Goal: Task Accomplishment & Management: Complete application form

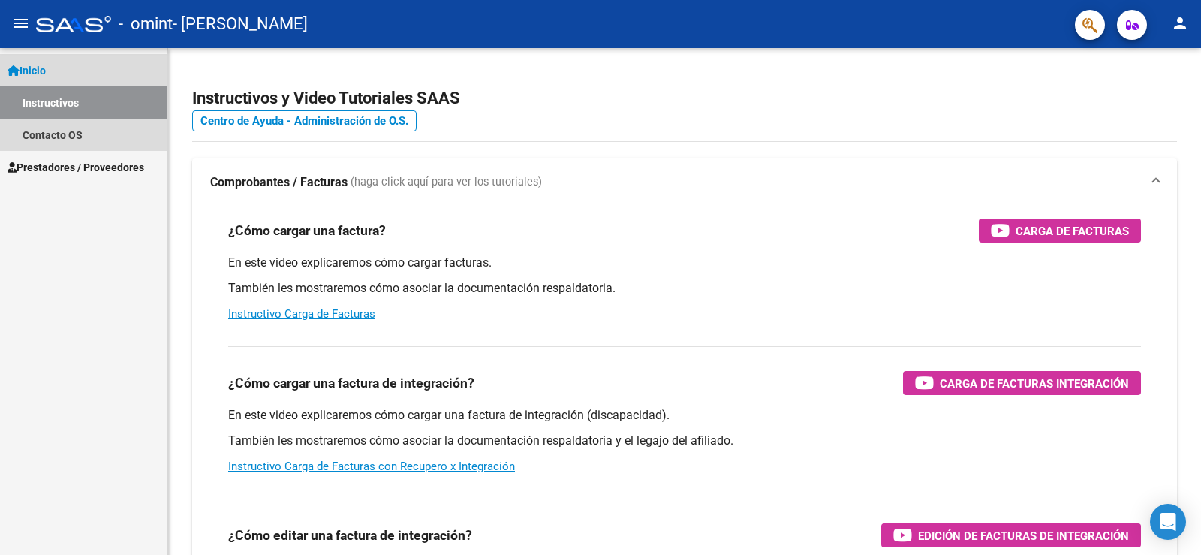
click at [57, 68] on link "Inicio" at bounding box center [83, 70] width 167 height 32
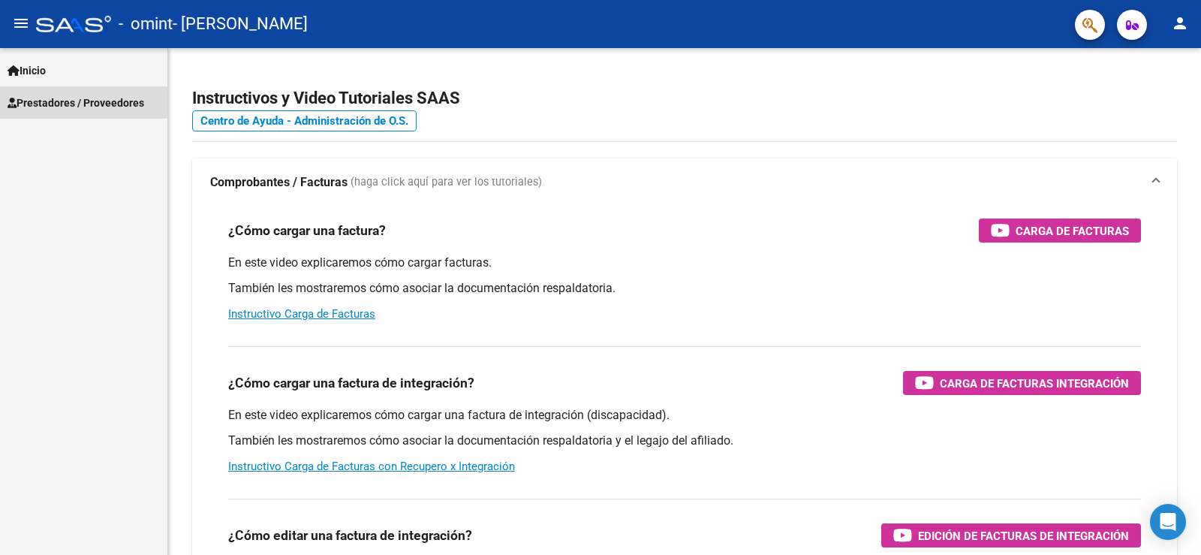
click at [66, 98] on span "Prestadores / Proveedores" at bounding box center [76, 103] width 137 height 17
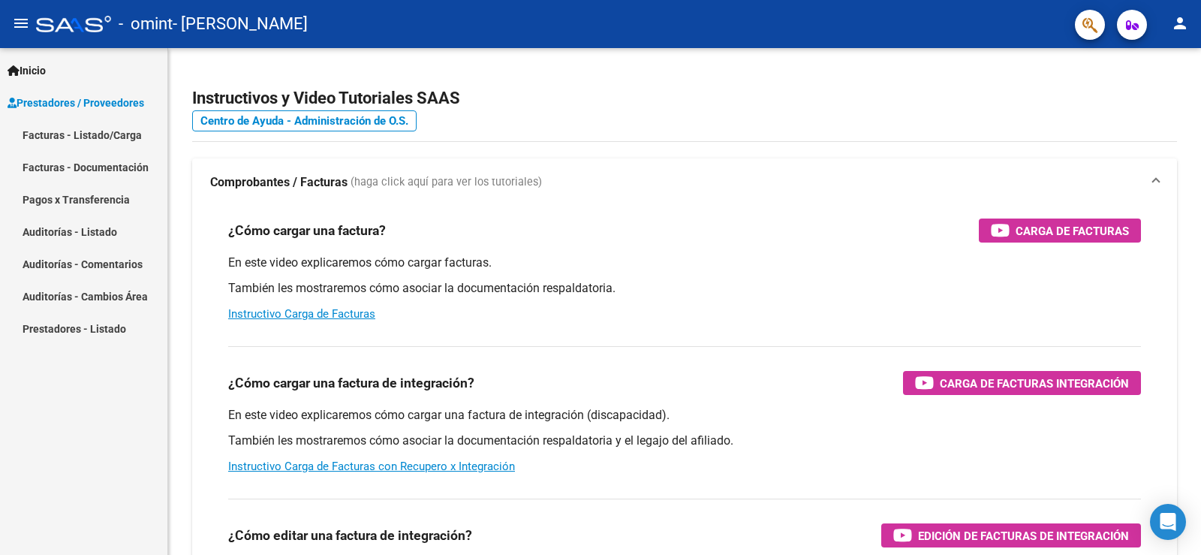
click at [83, 137] on link "Facturas - Listado/Carga" at bounding box center [83, 135] width 167 height 32
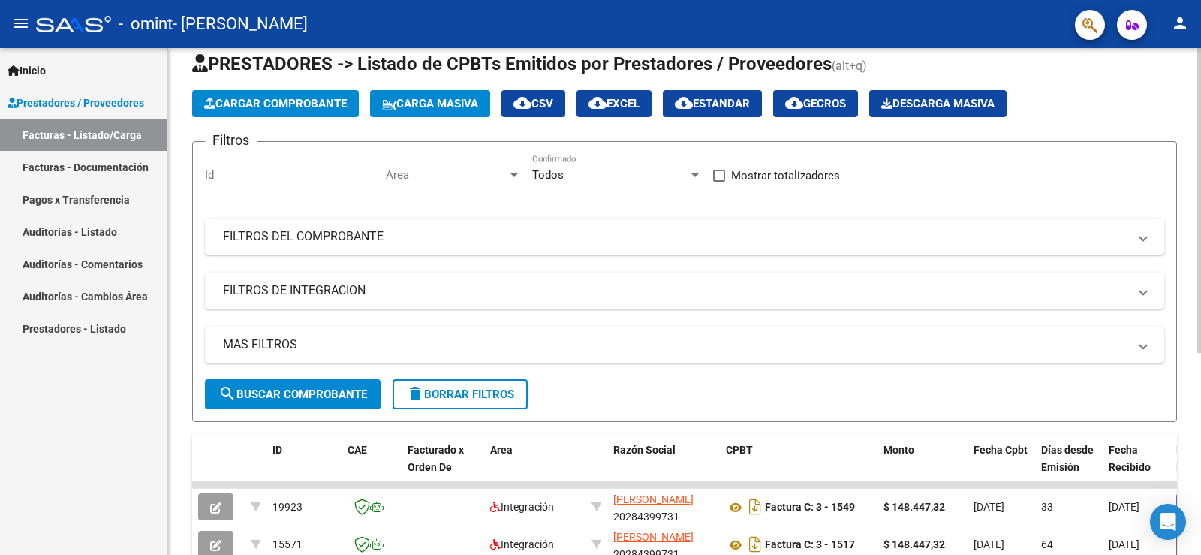
scroll to position [35, 0]
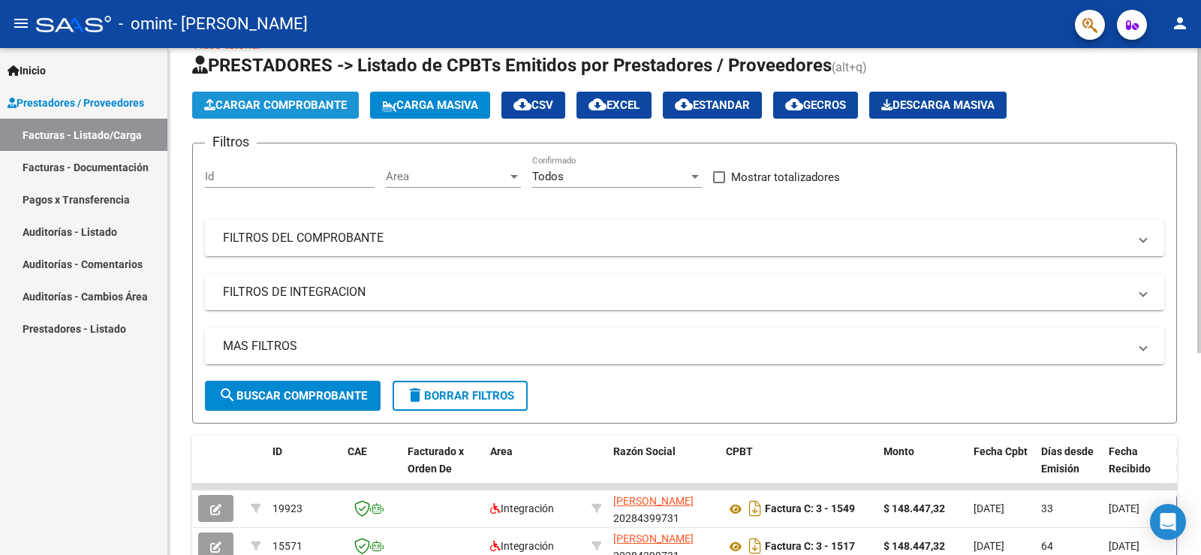
click at [312, 104] on span "Cargar Comprobante" at bounding box center [275, 105] width 143 height 14
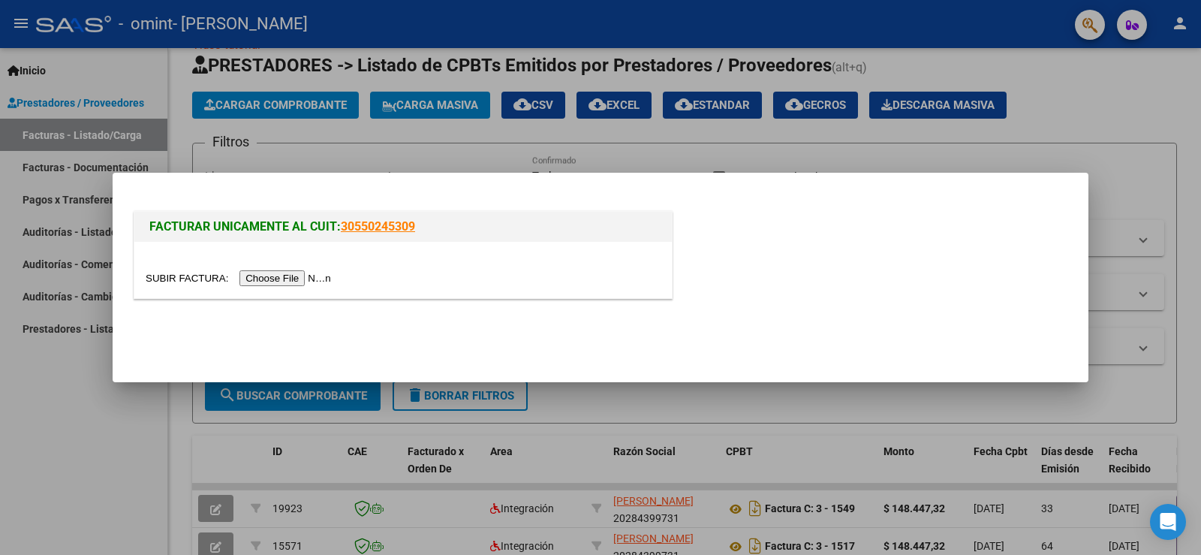
click at [308, 273] on input "file" at bounding box center [241, 278] width 190 height 16
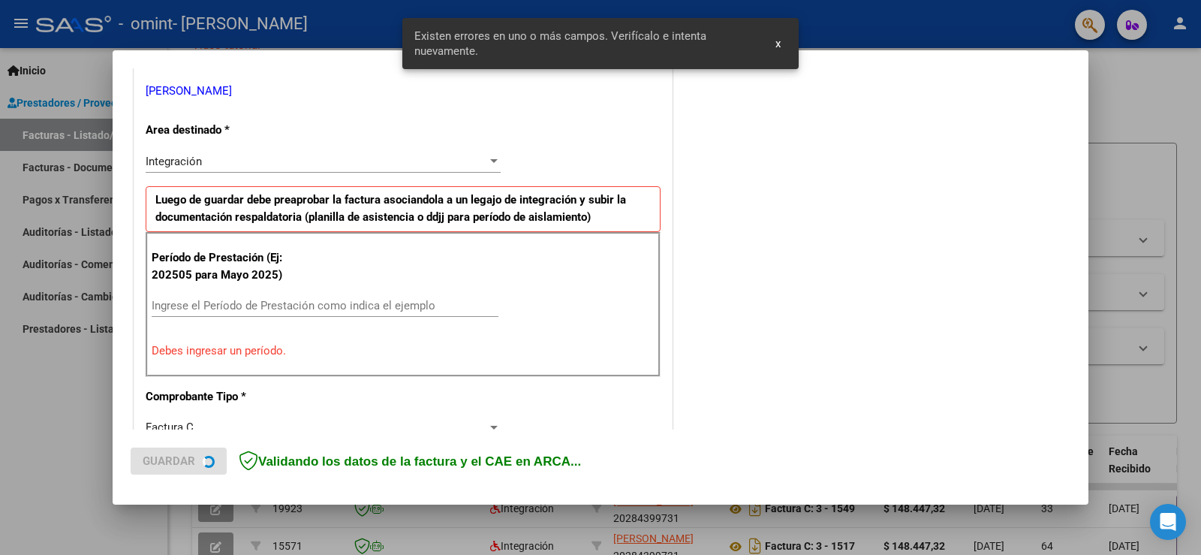
scroll to position [315, 0]
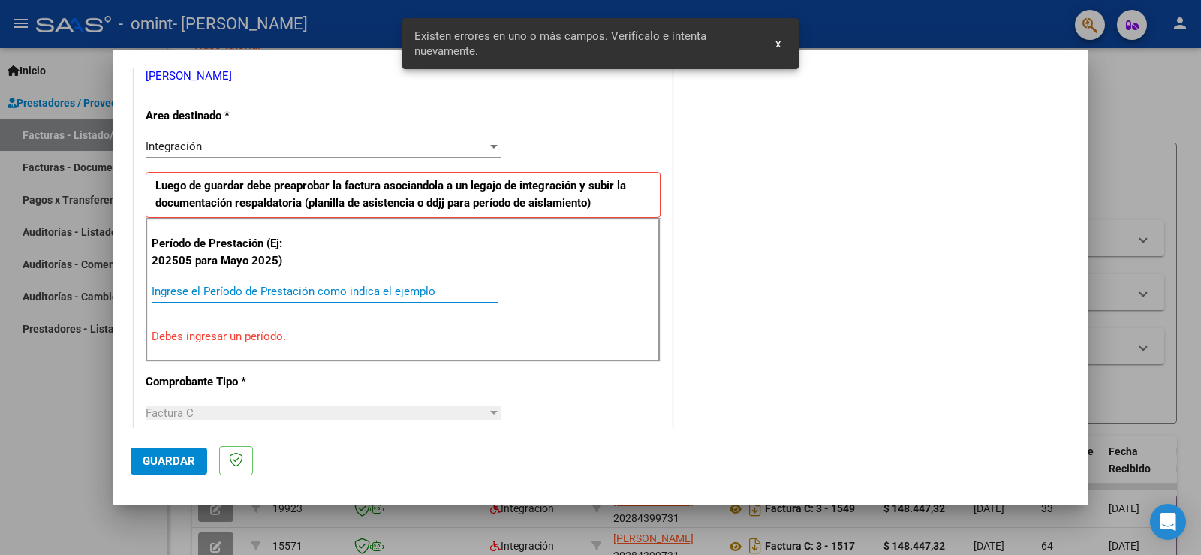
click at [240, 290] on input "Ingrese el Período de Prestación como indica el ejemplo" at bounding box center [325, 292] width 347 height 14
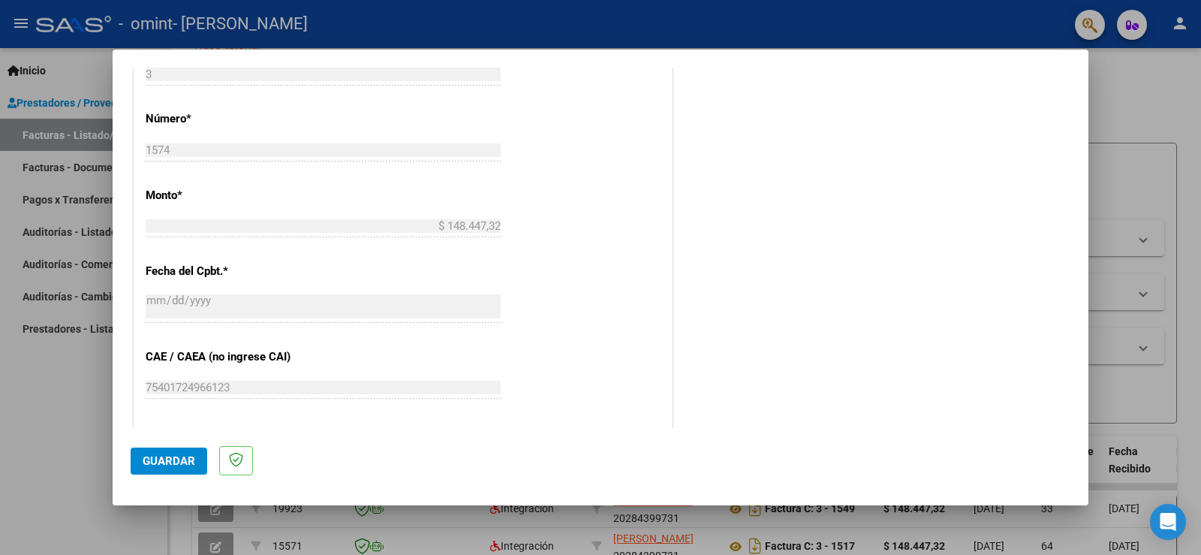
scroll to position [840, 0]
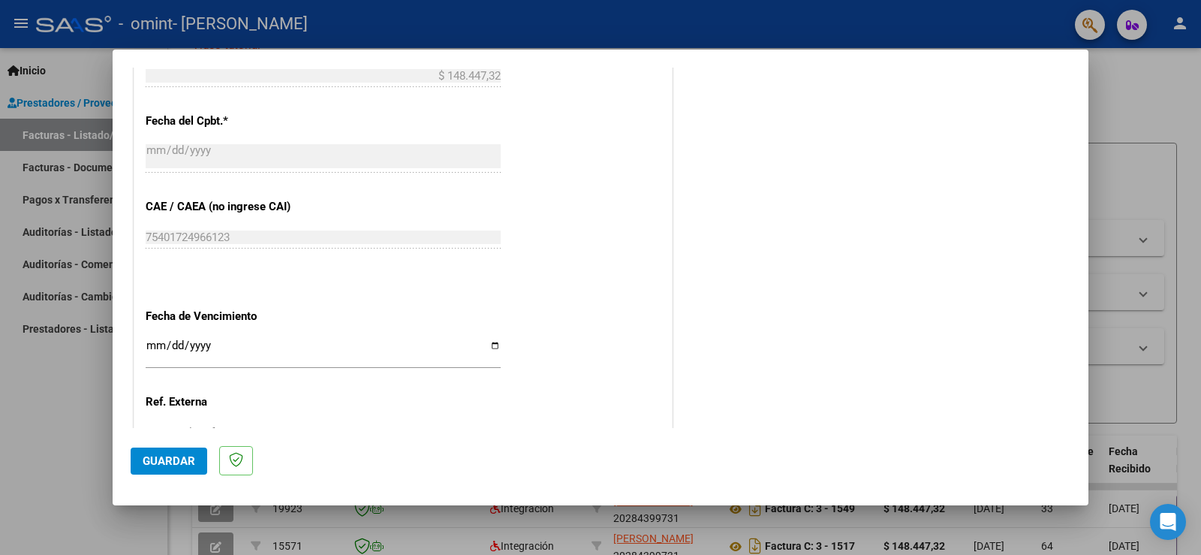
type input "202509"
click at [493, 342] on input "Ingresar la fecha" at bounding box center [323, 351] width 355 height 24
type input "[DATE]"
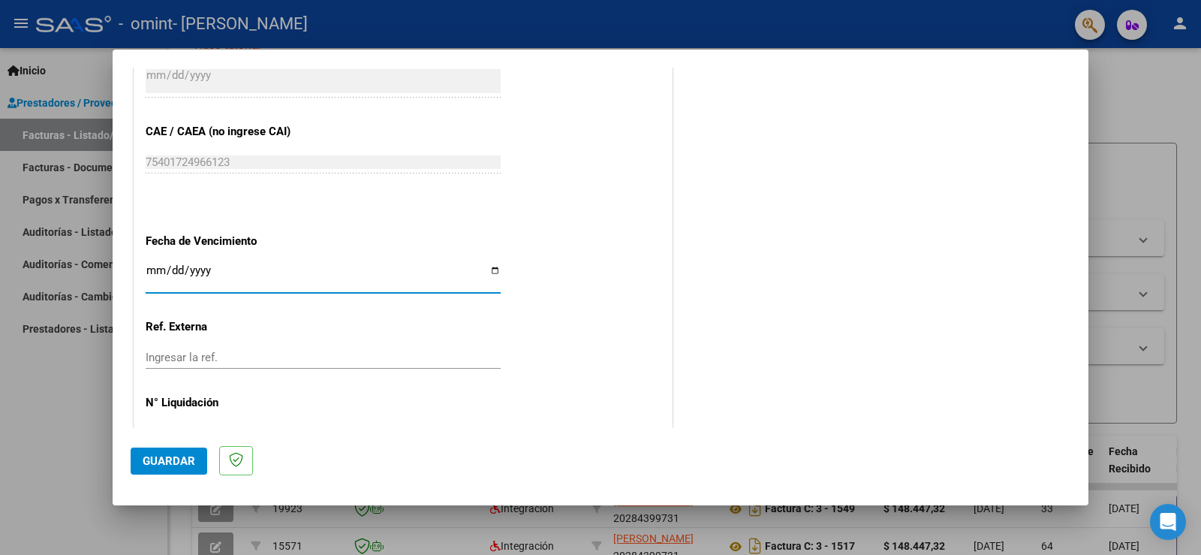
scroll to position [961, 0]
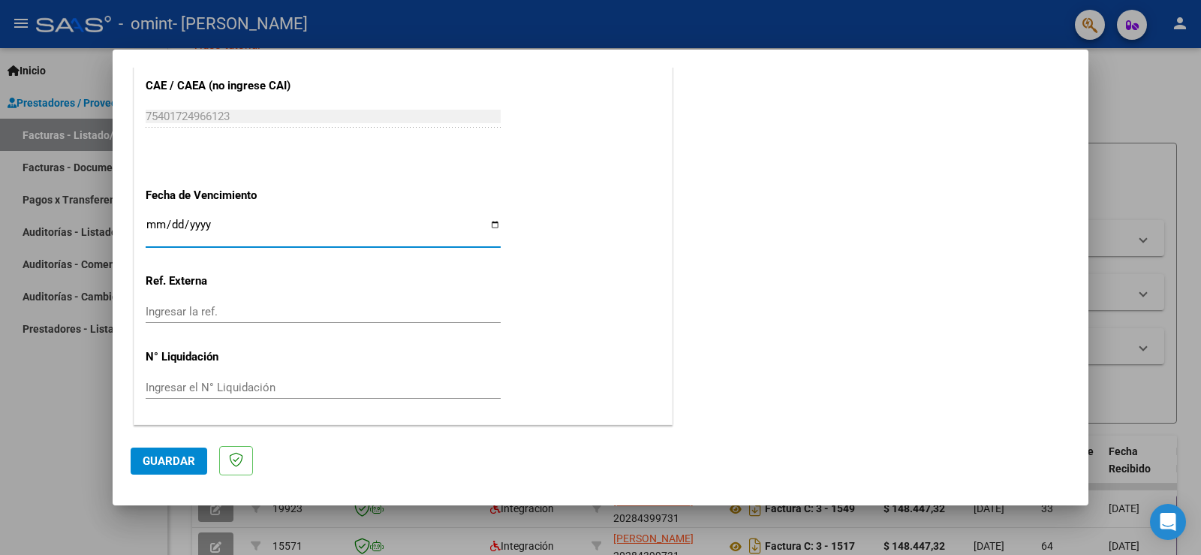
click at [168, 463] on span "Guardar" at bounding box center [169, 461] width 53 height 14
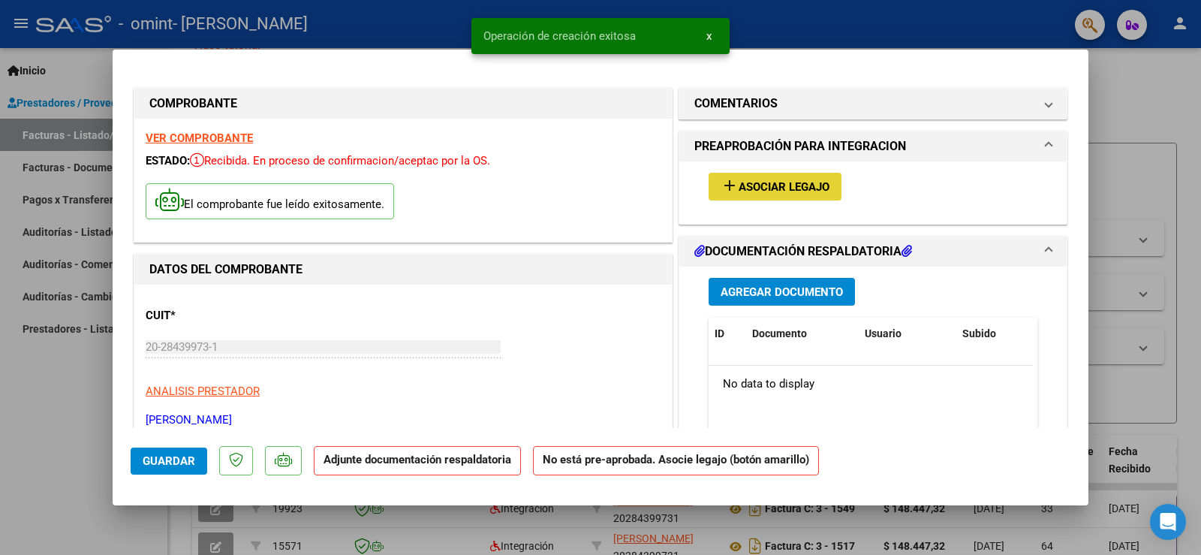
click at [784, 189] on span "Asociar Legajo" at bounding box center [784, 187] width 91 height 14
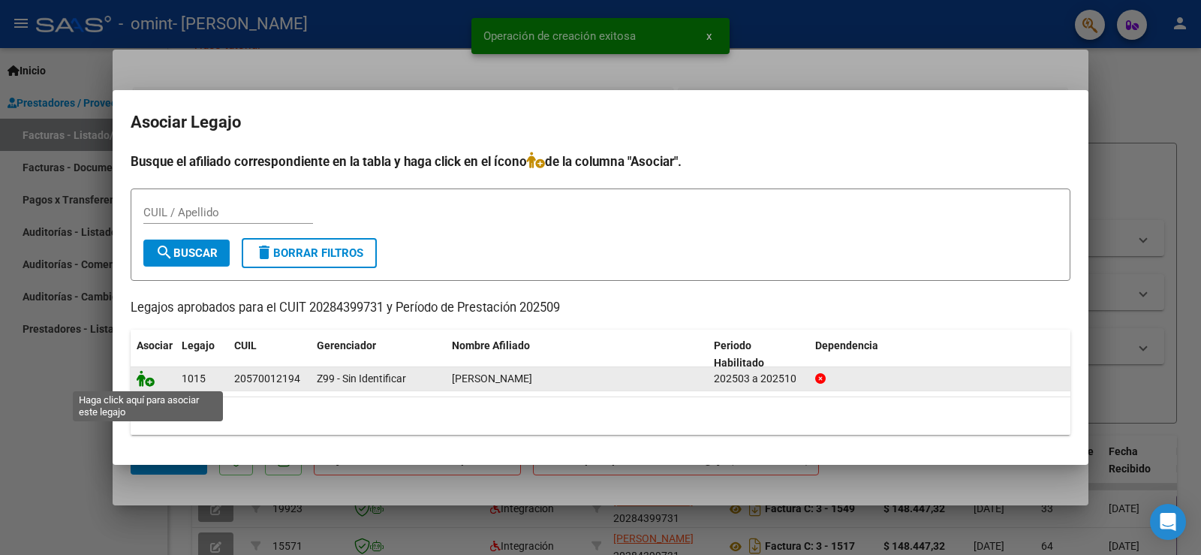
click at [146, 383] on icon at bounding box center [146, 378] width 18 height 17
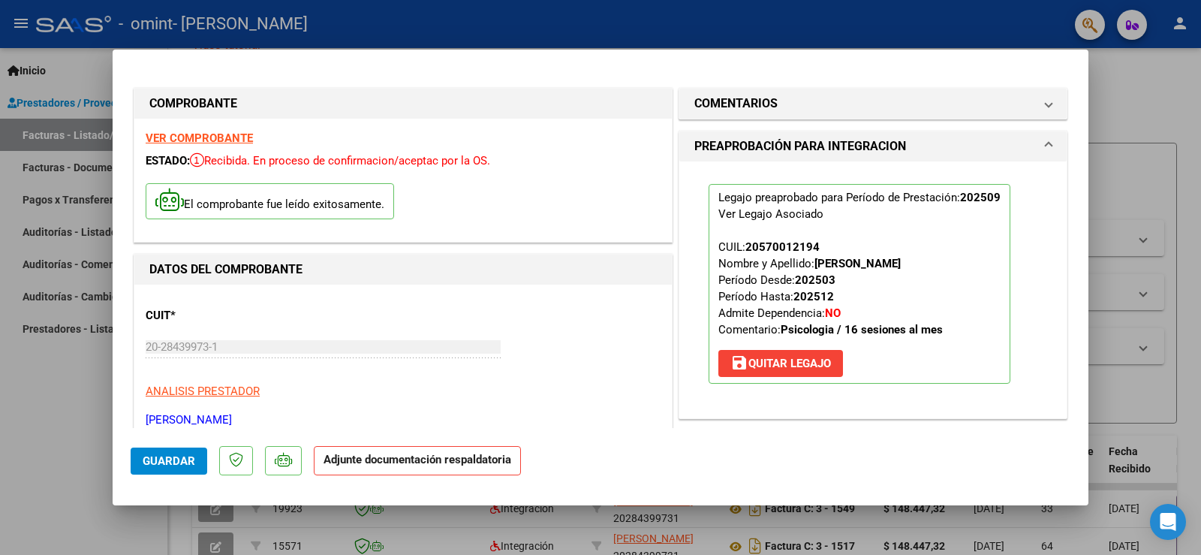
click at [491, 466] on strong "Adjunte documentación respaldatoria" at bounding box center [418, 460] width 188 height 14
click at [488, 394] on p "ANALISIS PRESTADOR" at bounding box center [403, 391] width 515 height 17
click at [478, 463] on strong "Adjunte documentación respaldatoria" at bounding box center [418, 460] width 188 height 14
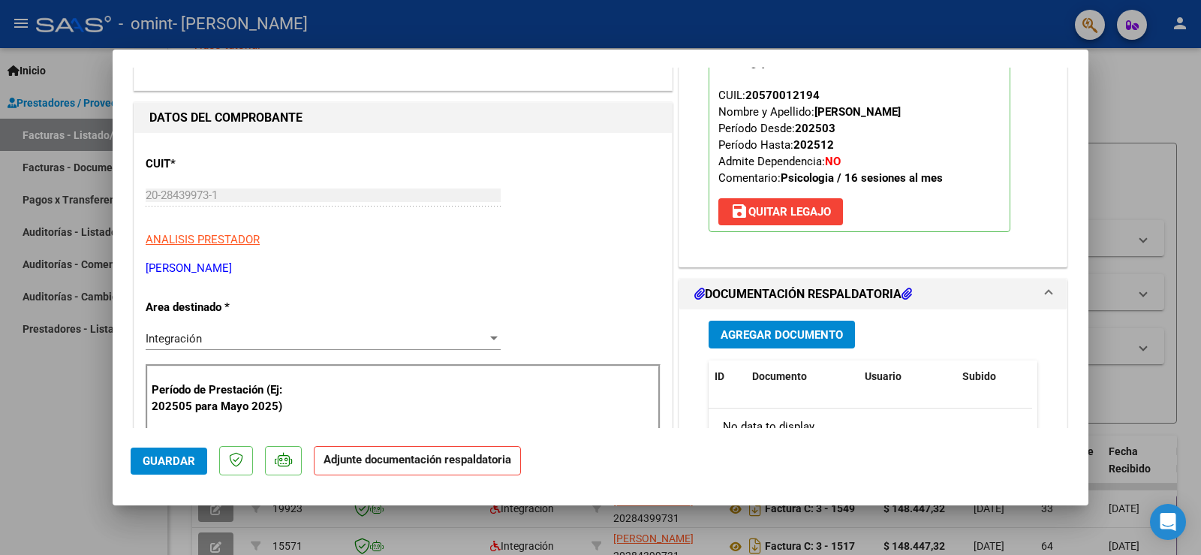
scroll to position [300, 0]
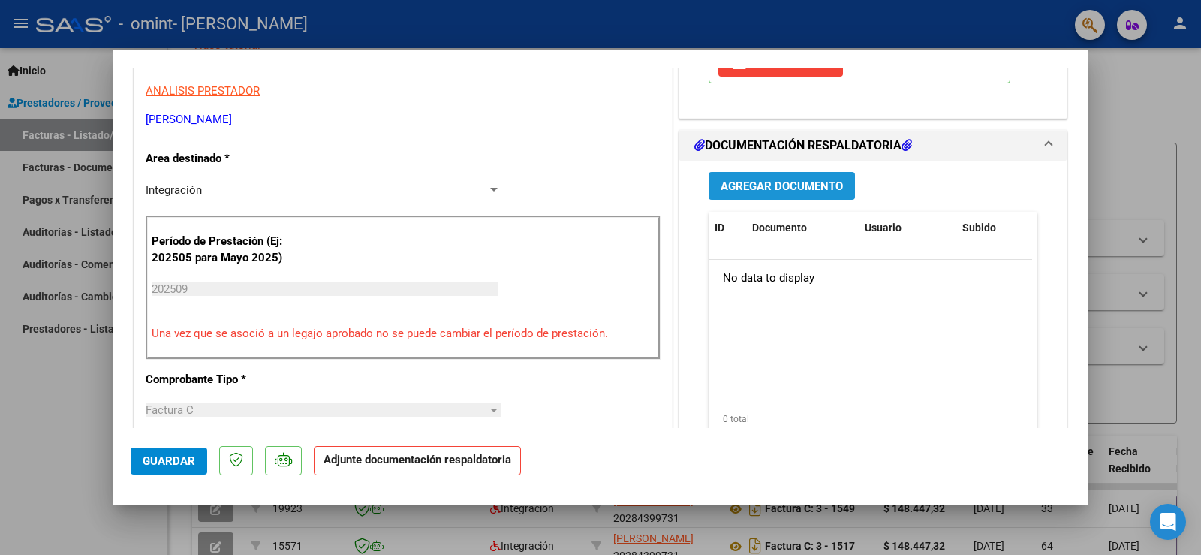
click at [776, 179] on span "Agregar Documento" at bounding box center [782, 186] width 122 height 14
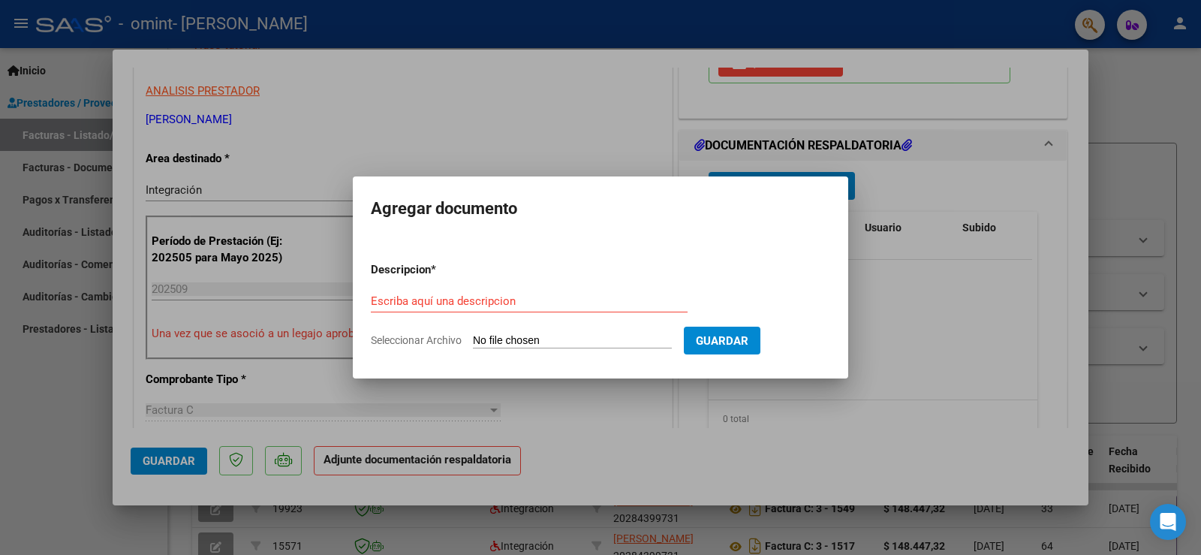
click at [553, 322] on div "Escriba aquí una descripcion" at bounding box center [529, 308] width 317 height 37
click at [553, 342] on input "Seleccionar Archivo" at bounding box center [572, 341] width 199 height 14
type input "C:\fakepath\[PERSON_NAME]. Psico. Asistencias [DATE].pdf"
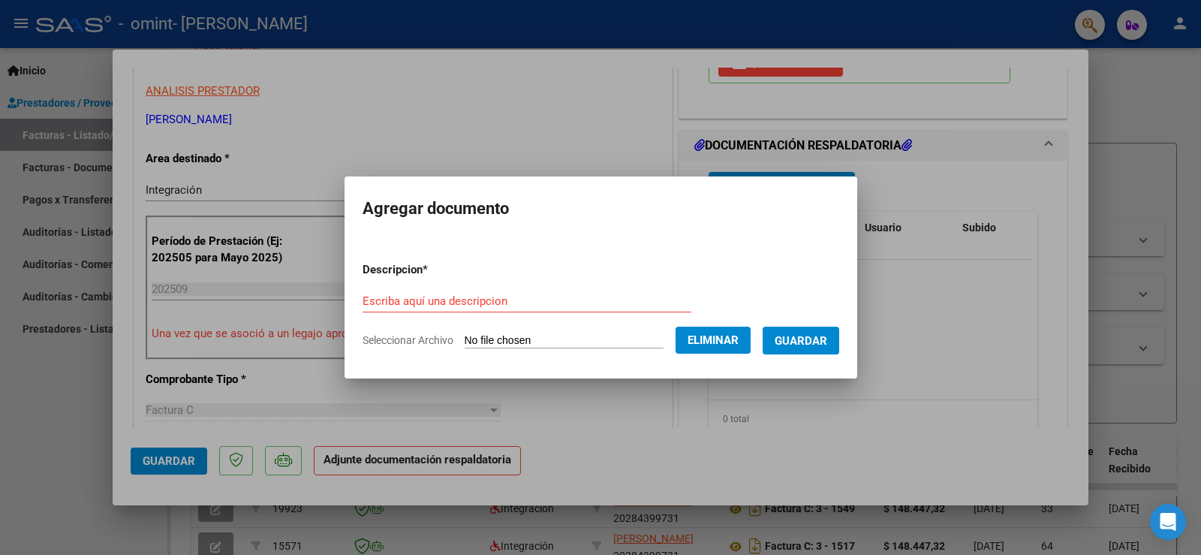
click at [438, 295] on input "Escriba aquí una descripcion" at bounding box center [527, 301] width 329 height 14
type input "asistencia"
click at [824, 342] on span "Guardar" at bounding box center [801, 341] width 53 height 14
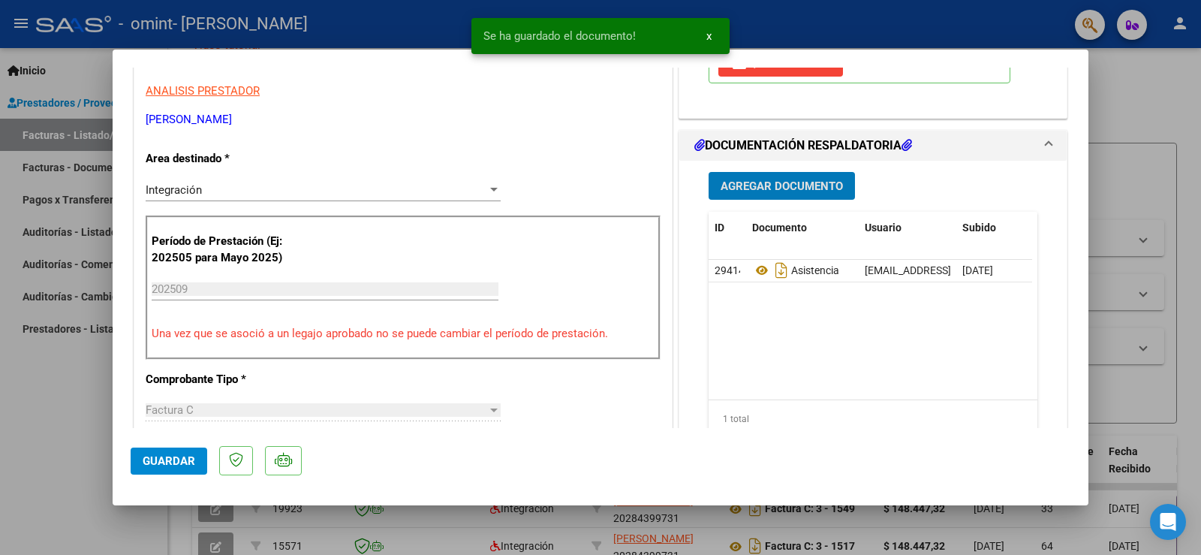
click at [166, 460] on span "Guardar" at bounding box center [169, 461] width 53 height 14
click at [55, 398] on div at bounding box center [600, 277] width 1201 height 555
type input "$ 0,00"
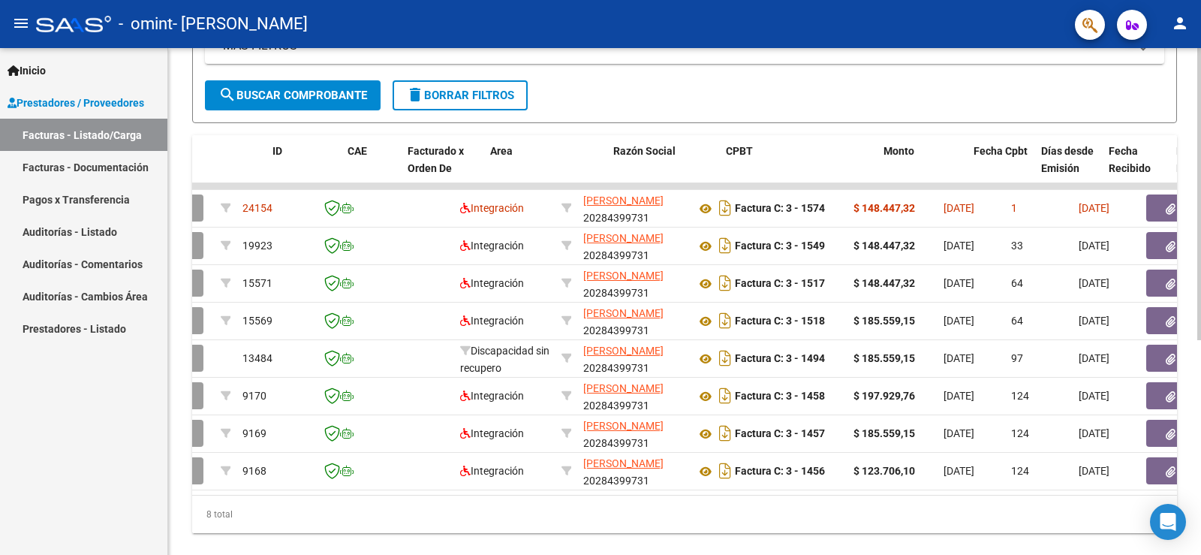
scroll to position [0, 0]
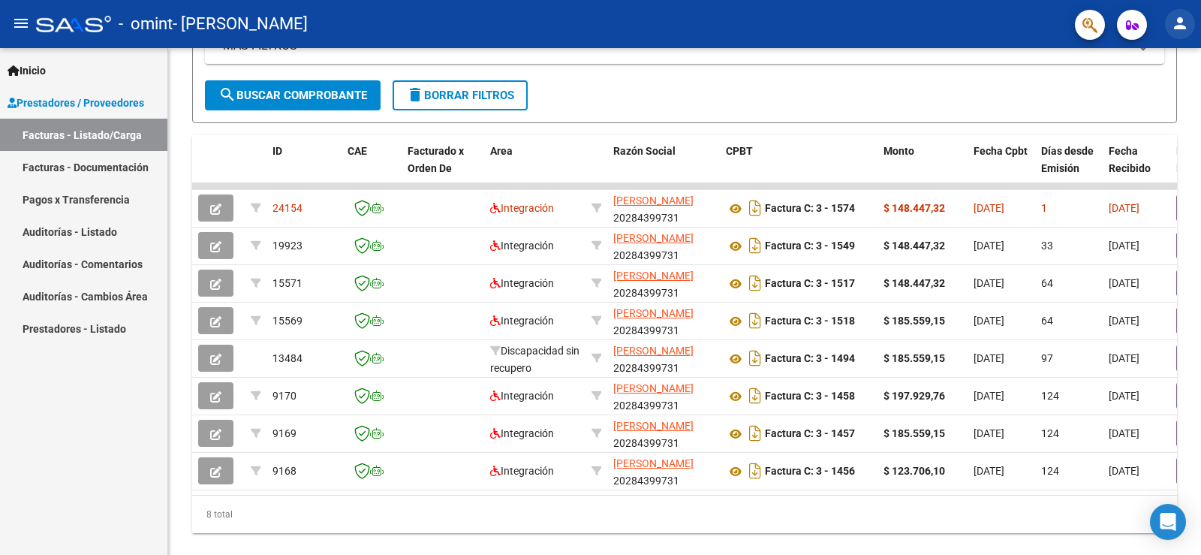
click at [1181, 23] on mat-icon "person" at bounding box center [1180, 23] width 18 height 18
click at [1152, 101] on button "exit_to_app Salir" at bounding box center [1150, 99] width 92 height 36
